Goal: Task Accomplishment & Management: Complete application form

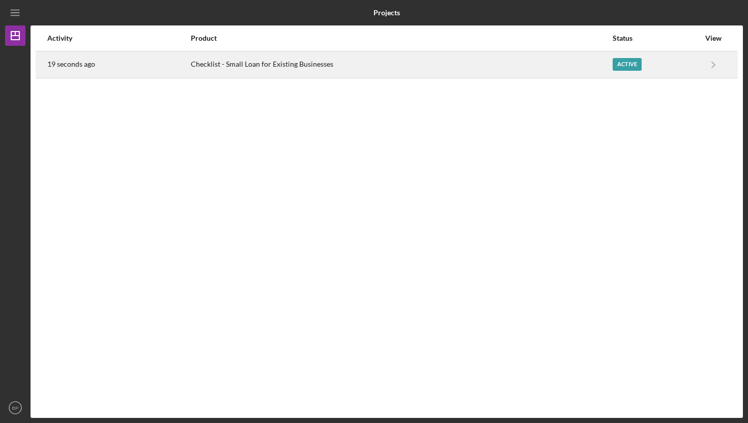
click at [319, 69] on div "Checklist - Small Loan for Existing Businesses" at bounding box center [401, 64] width 421 height 25
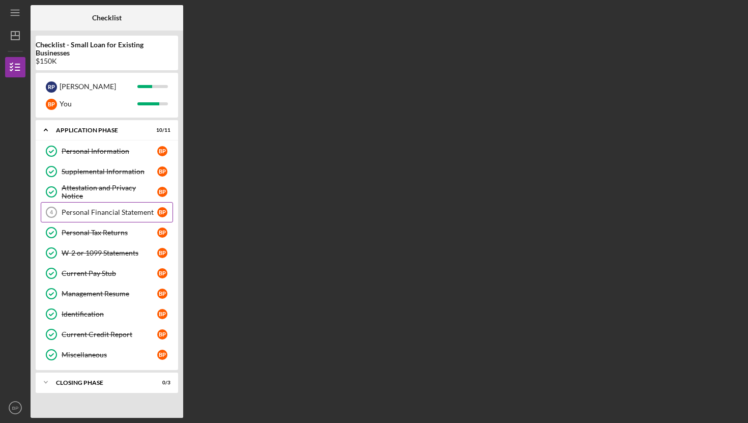
click at [97, 213] on div "Personal Financial Statement" at bounding box center [110, 212] width 96 height 8
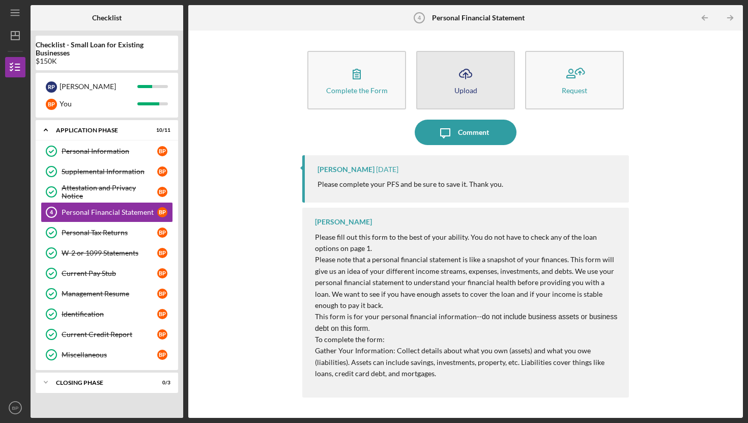
click at [463, 85] on icon "Icon/Upload" at bounding box center [465, 73] width 25 height 25
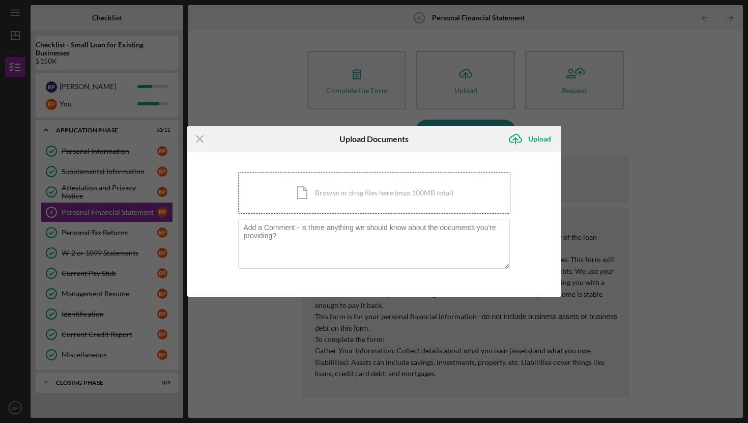
click at [350, 192] on div "Icon/Document Browse or drag files here (max 100MB total) Tap to choose files o…" at bounding box center [374, 193] width 272 height 42
click at [337, 195] on div "Icon/Document Browse or drag files here (max 100MB total) Tap to choose files o…" at bounding box center [374, 193] width 272 height 42
click at [332, 193] on div "Icon/Document Browse or drag files here (max 100MB total) Tap to choose files o…" at bounding box center [374, 193] width 272 height 42
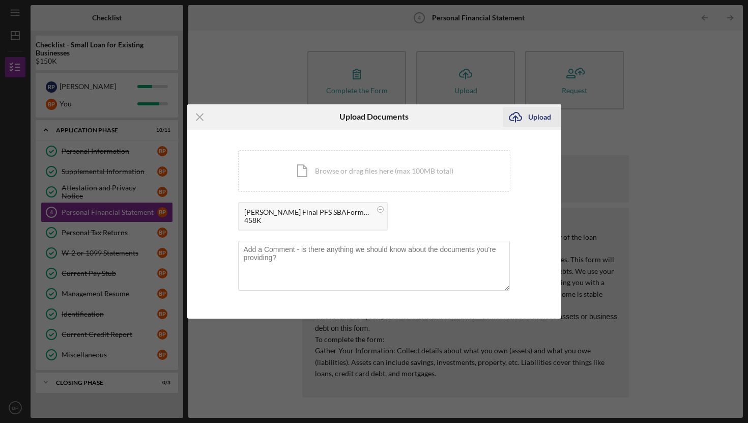
click at [535, 118] on div "Upload" at bounding box center [539, 117] width 23 height 20
